Goal: Task Accomplishment & Management: Manage account settings

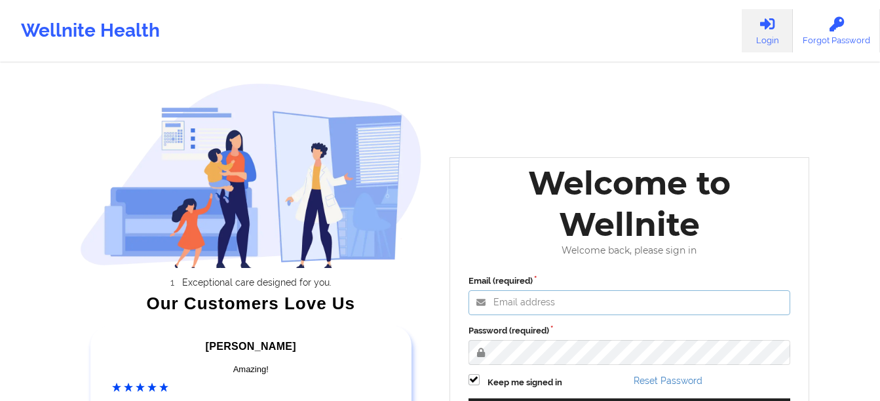
type input "[EMAIL_ADDRESS][DOMAIN_NAME]"
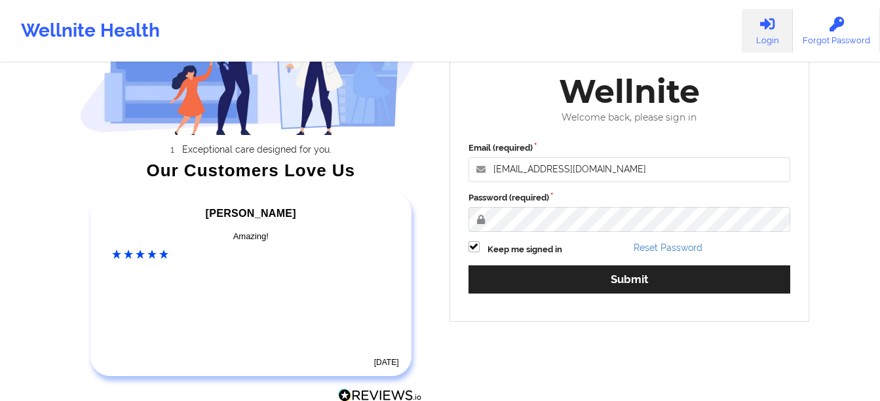
scroll to position [200, 0]
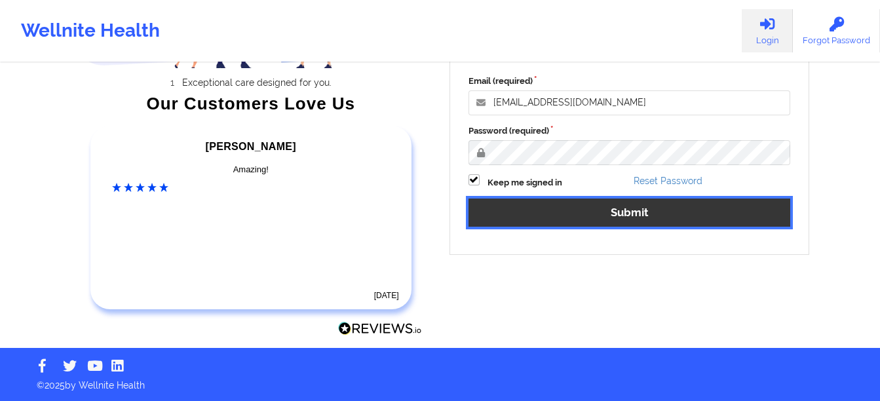
click at [545, 202] on button "Submit" at bounding box center [629, 213] width 322 height 28
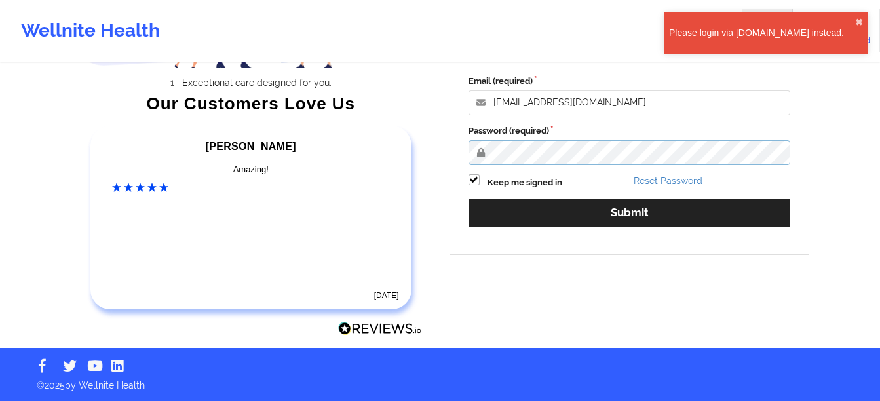
click at [400, 147] on div "Exceptional care designed for you. Our Customers Love Us [PERSON_NAME] C Amazin…" at bounding box center [440, 74] width 757 height 548
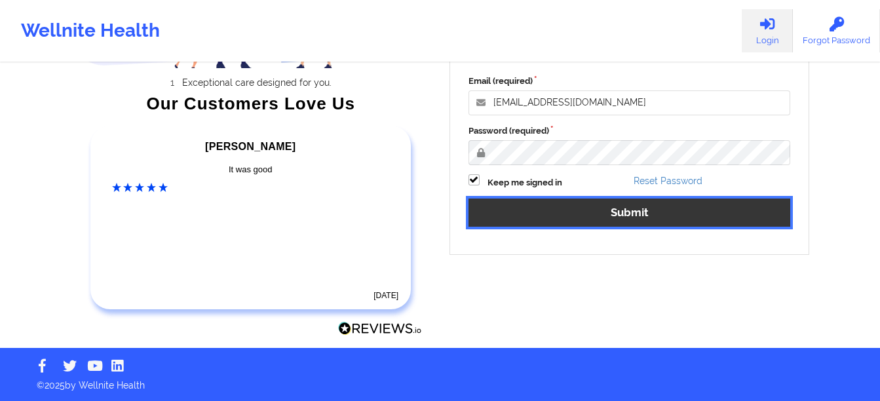
click at [577, 219] on button "Submit" at bounding box center [629, 213] width 322 height 28
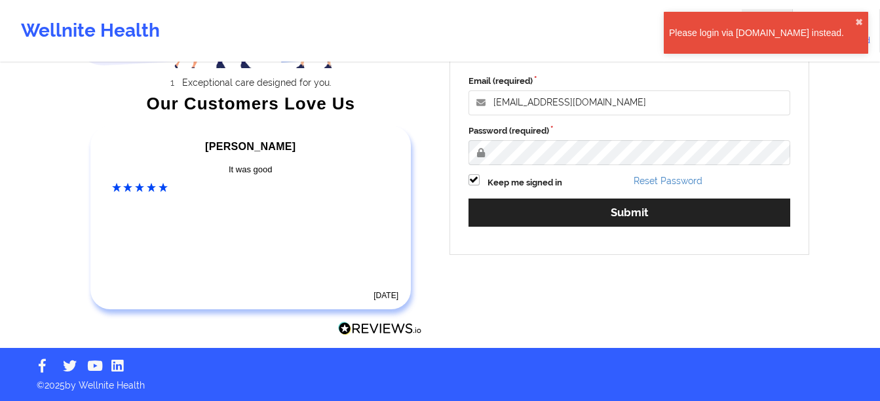
click at [756, 31] on div "Please login via [DOMAIN_NAME] instead." at bounding box center [762, 32] width 186 height 13
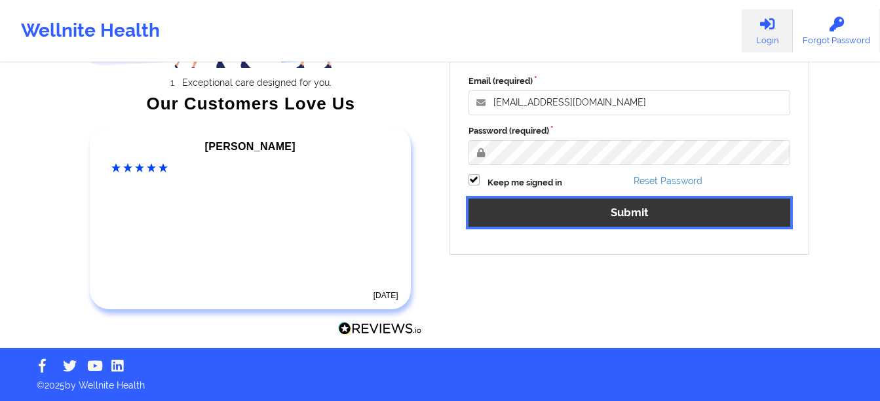
click at [622, 217] on button "Submit" at bounding box center [629, 213] width 322 height 28
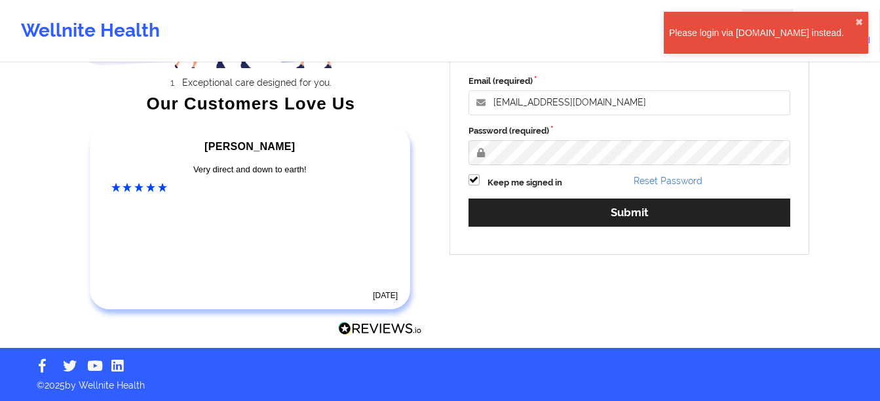
click at [820, 27] on div "Please login via [DOMAIN_NAME] instead." at bounding box center [762, 32] width 186 height 13
